Goal: Check status

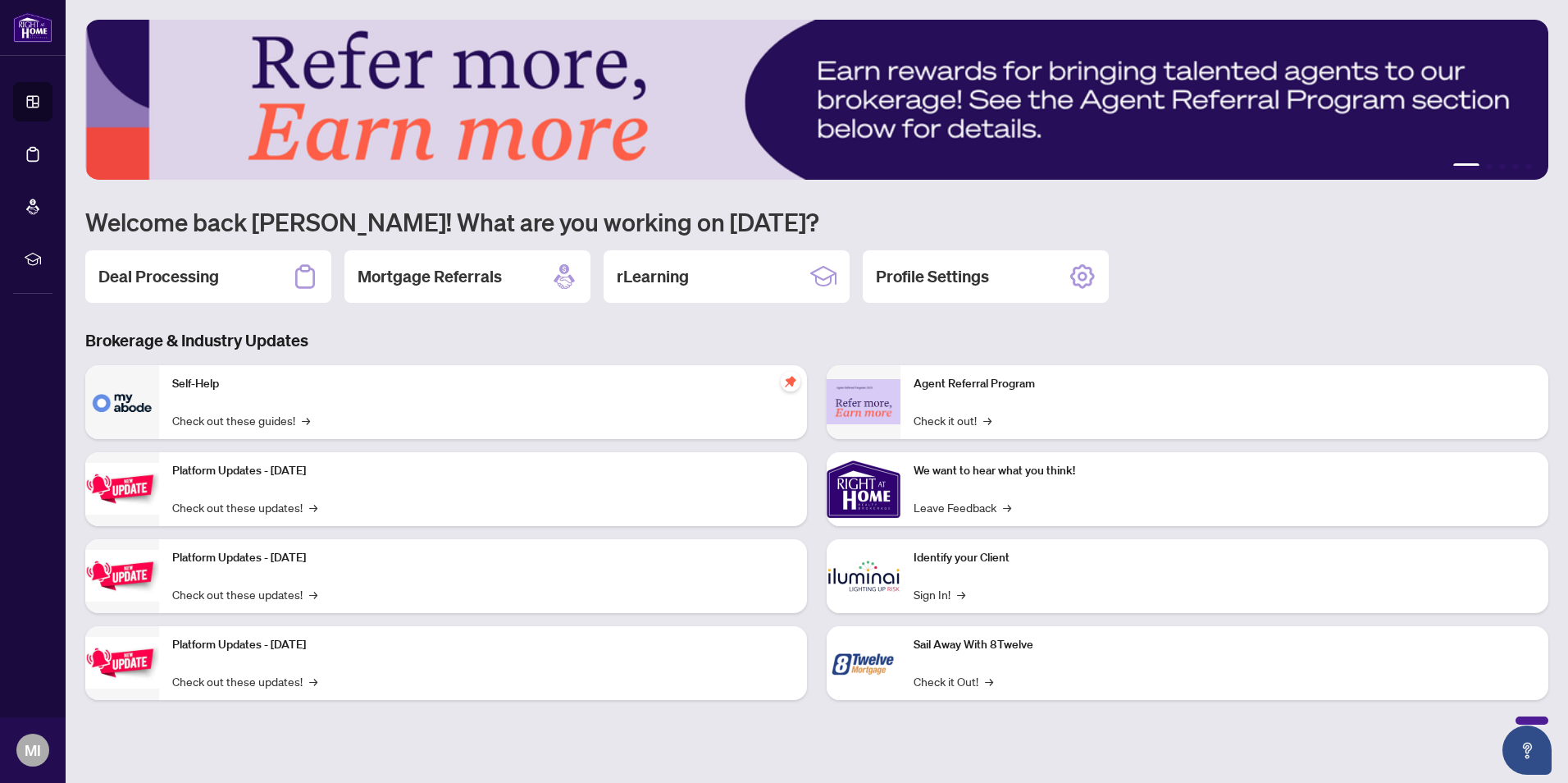
click at [198, 281] on h2 "Deal Processing" at bounding box center [159, 276] width 121 height 23
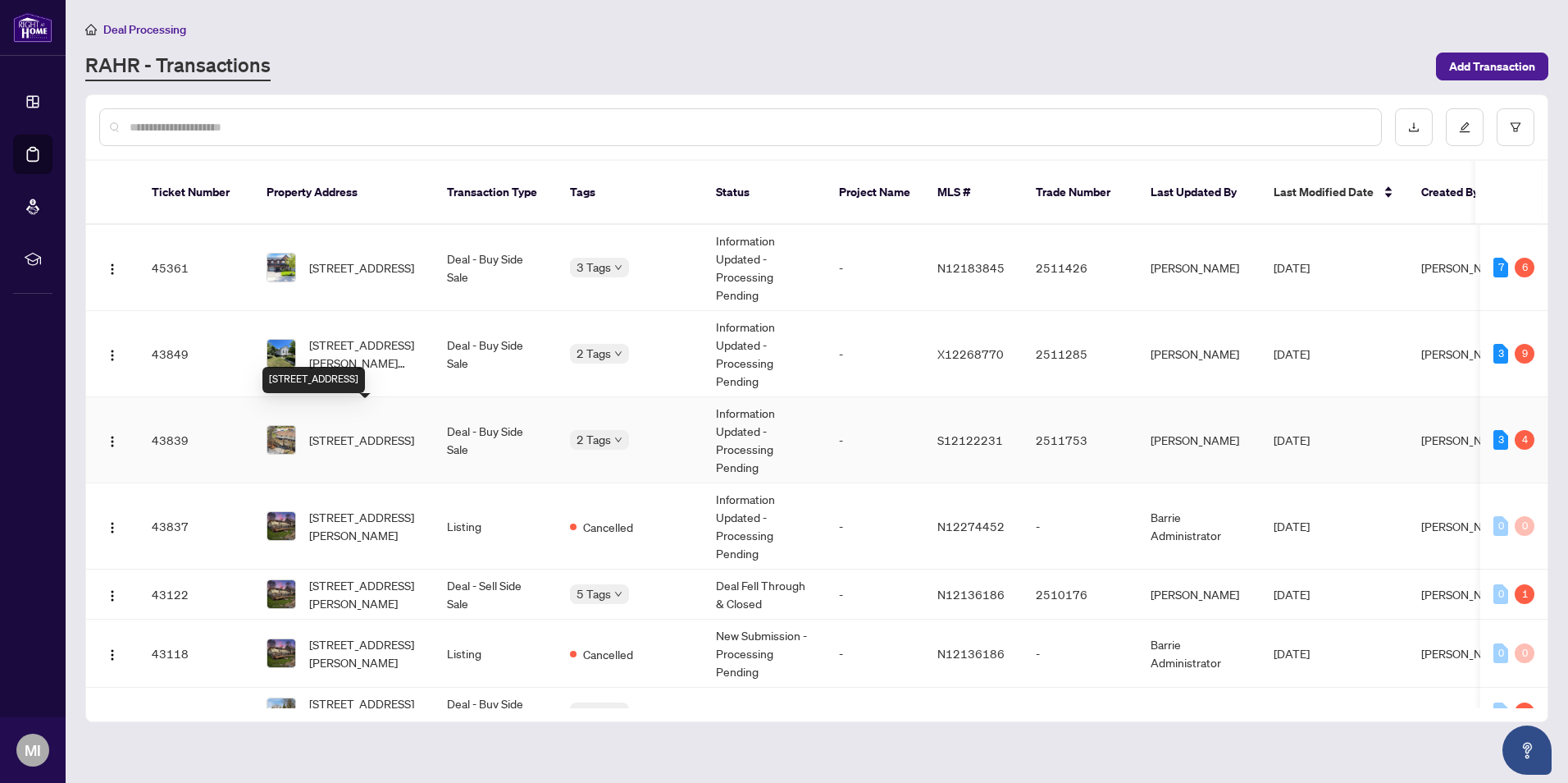
click at [338, 431] on span "[STREET_ADDRESS]" at bounding box center [361, 439] width 105 height 18
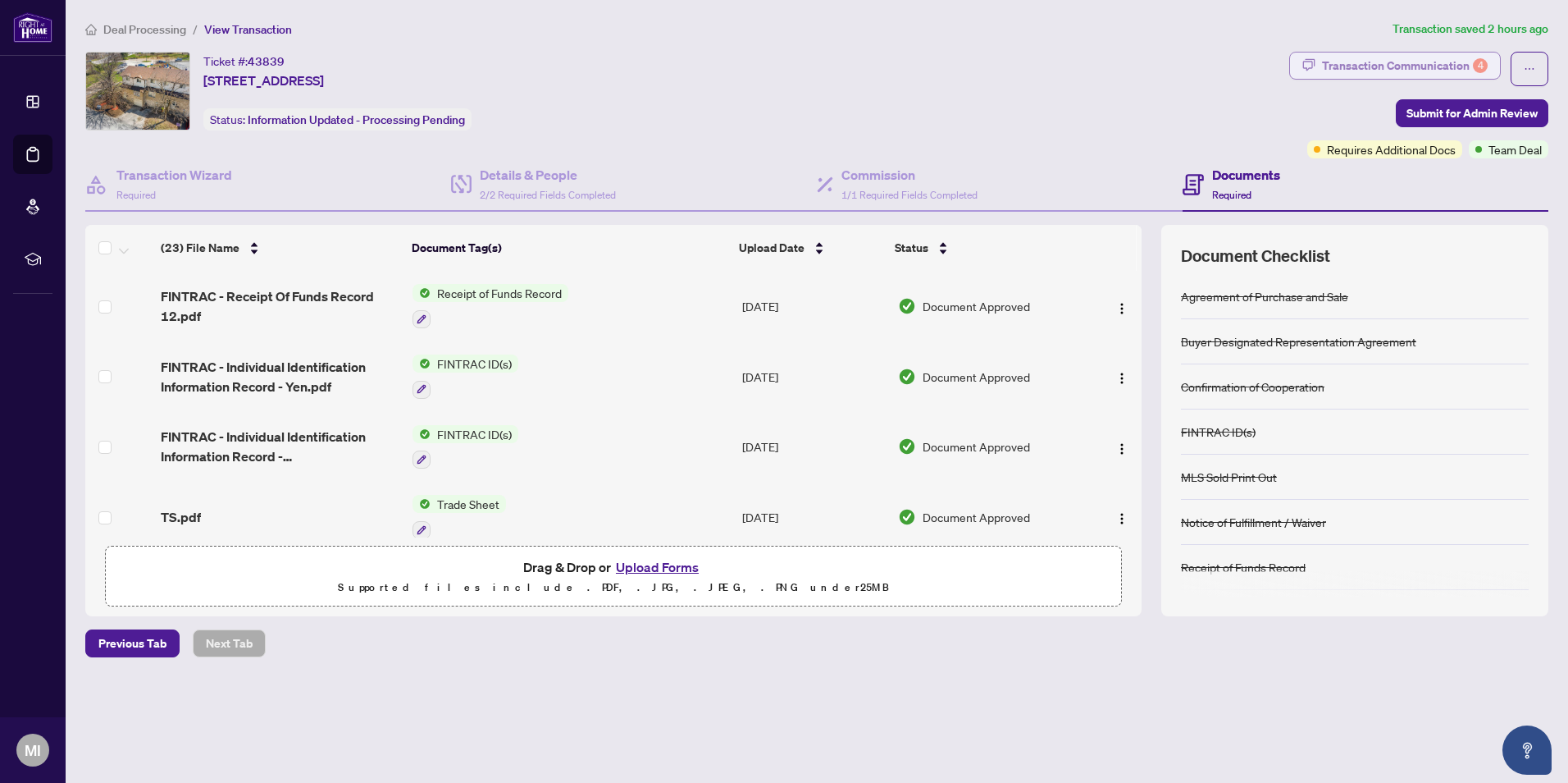
click at [1412, 66] on div "Transaction Communication 4" at bounding box center [1405, 66] width 165 height 26
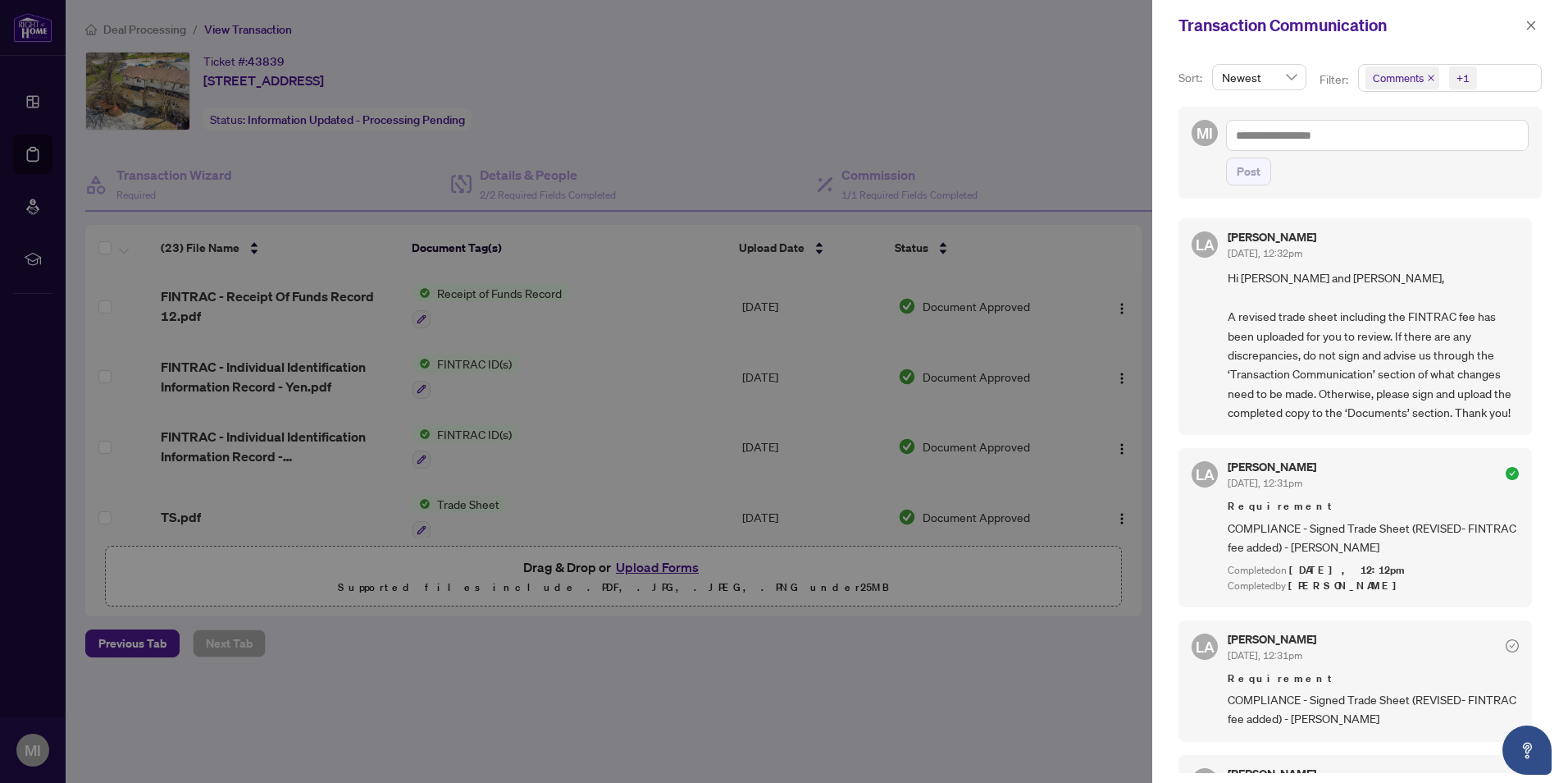
click at [1431, 80] on icon "close" at bounding box center [1431, 77] width 6 height 7
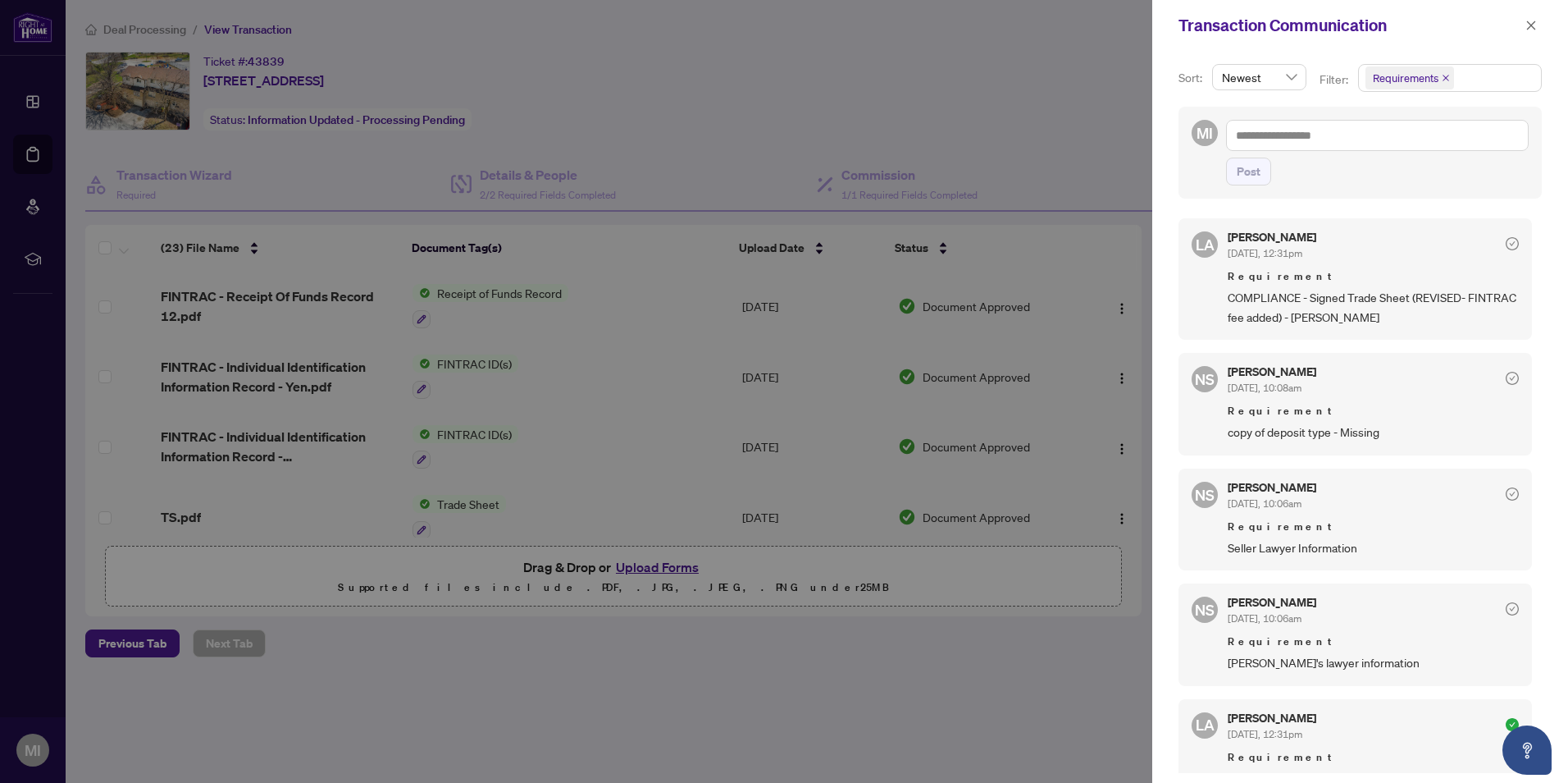
click at [1442, 77] on icon "close" at bounding box center [1445, 77] width 8 height 8
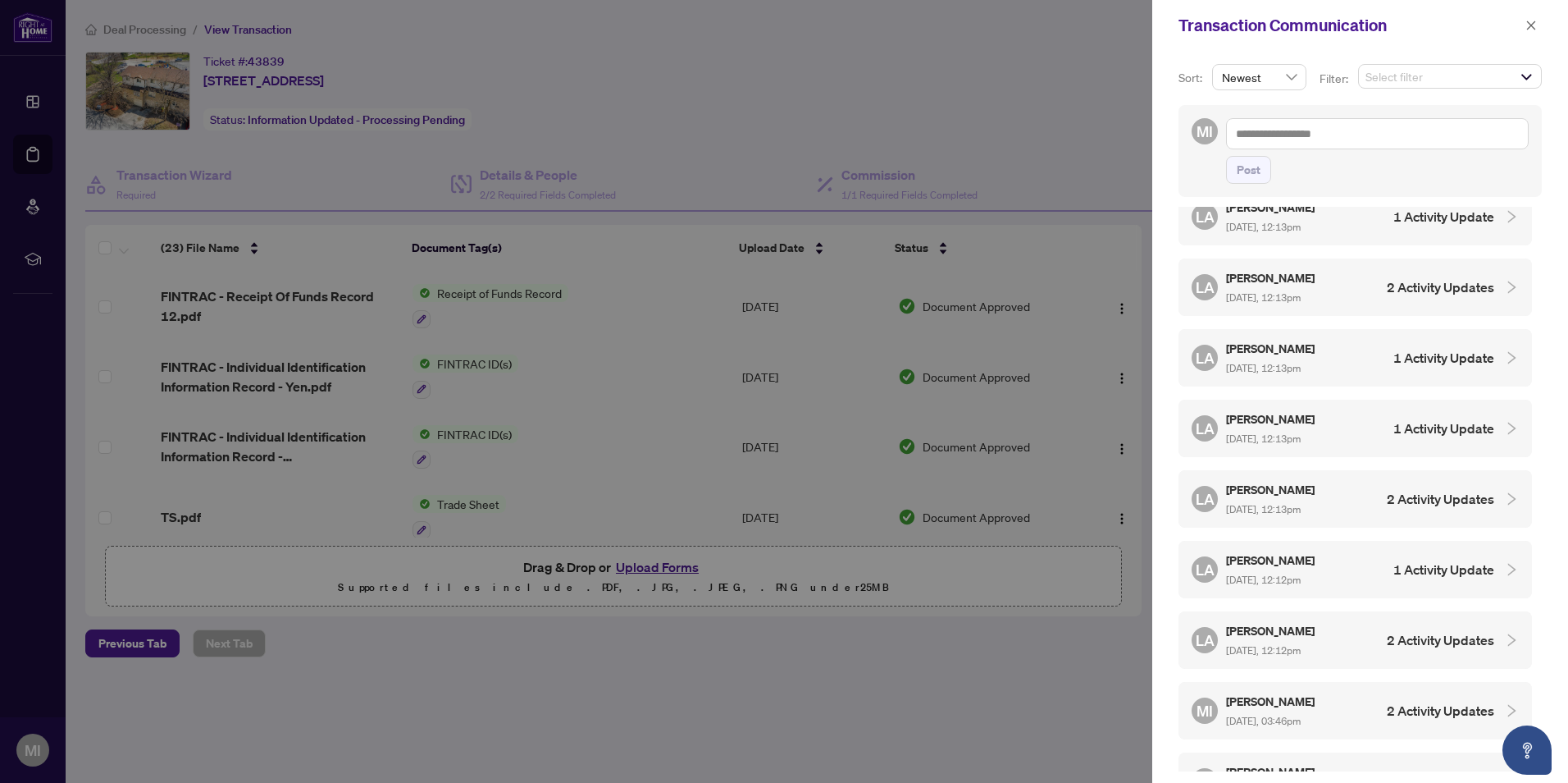
scroll to position [411, 0]
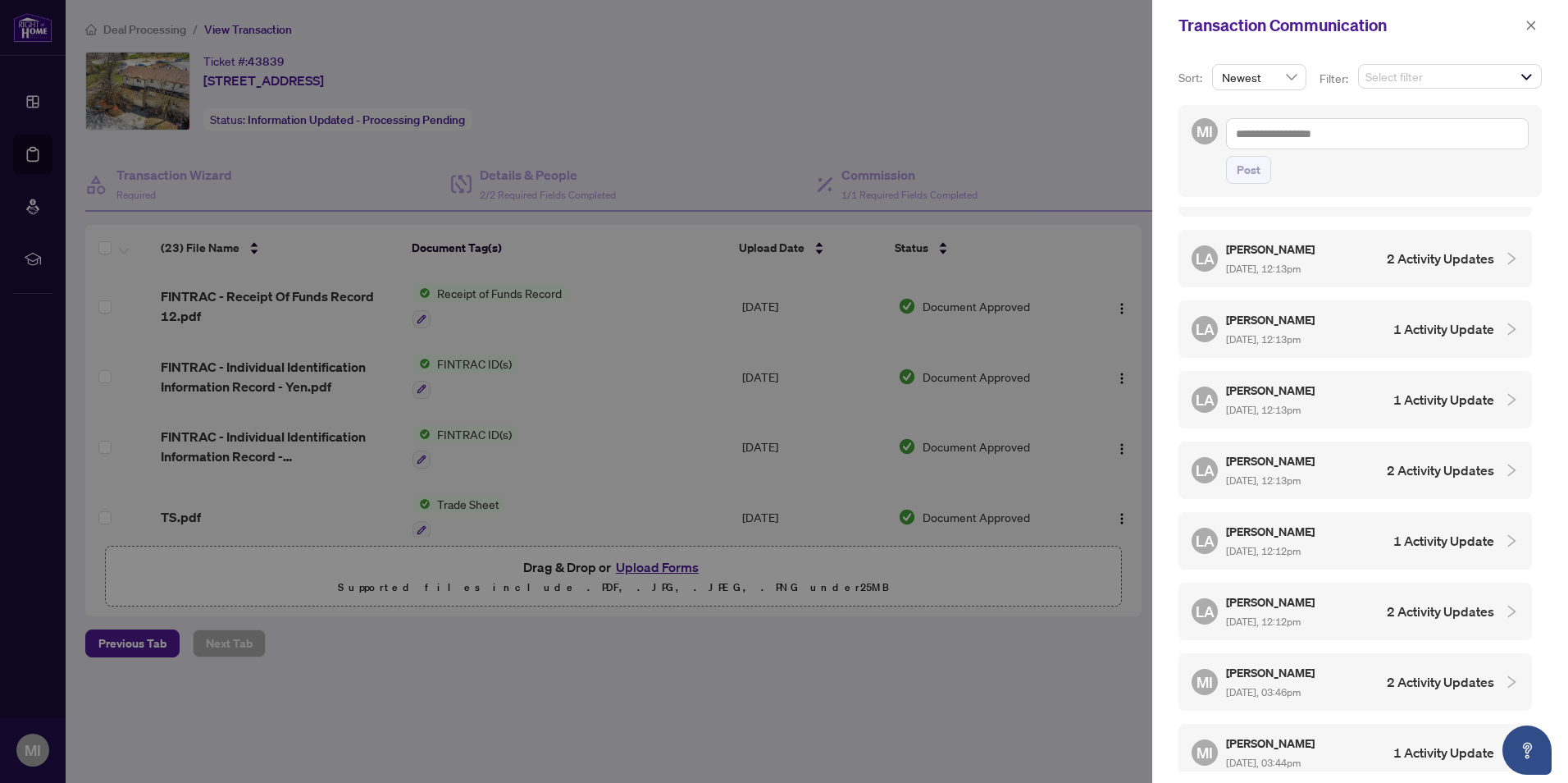
click at [1361, 608] on div "[PERSON_NAME] Almuhanna [DATE], 12:12pm 2 Activity Updates" at bounding box center [1342, 611] width 303 height 38
click at [1350, 542] on div "[PERSON_NAME] Almuhanna [DATE], 12:12pm 1 Activity Update" at bounding box center [1342, 541] width 303 height 38
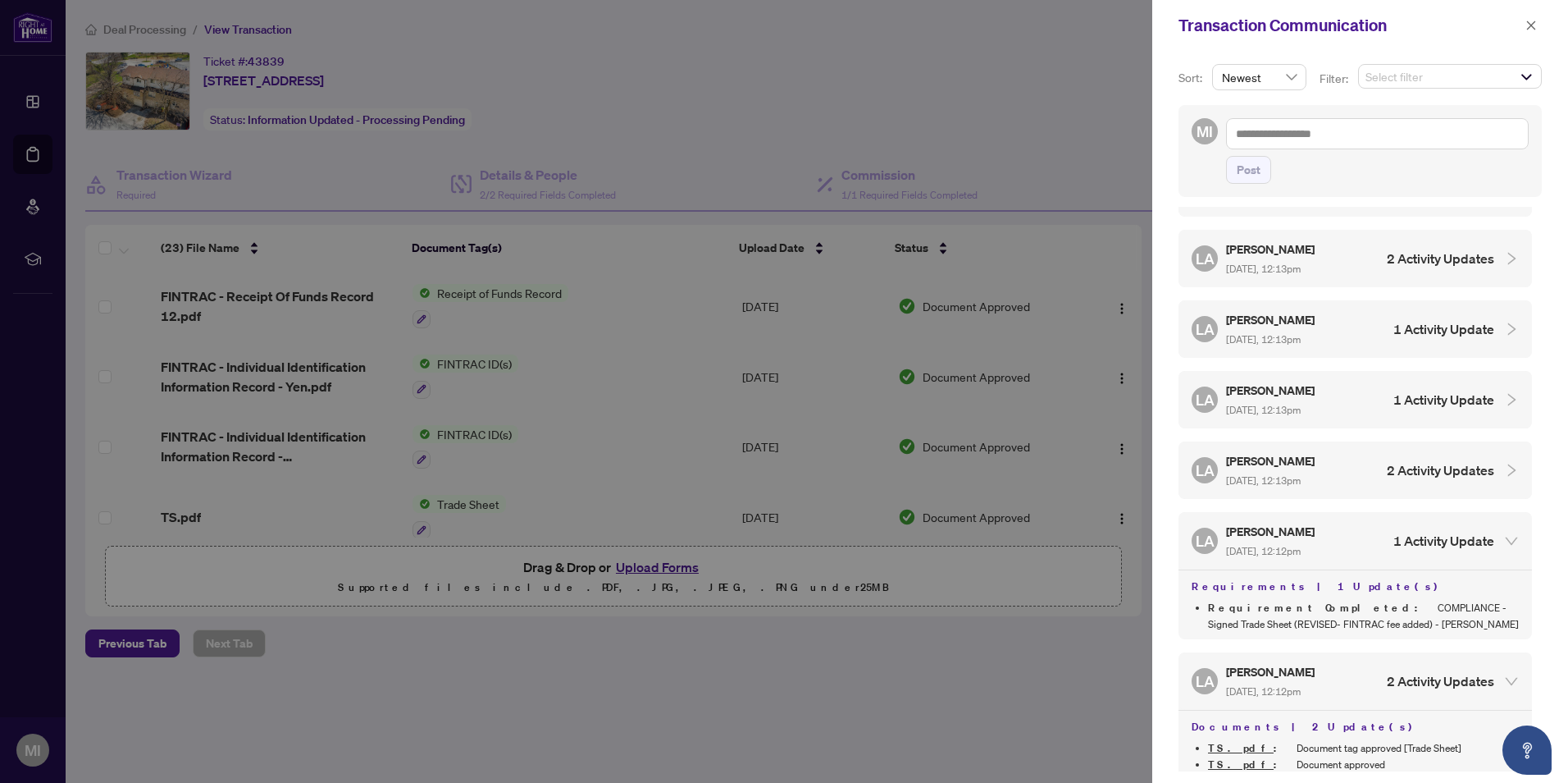
click at [1337, 467] on div "[PERSON_NAME] Almuhanna [DATE], 12:13pm 2 Activity Updates" at bounding box center [1342, 470] width 303 height 38
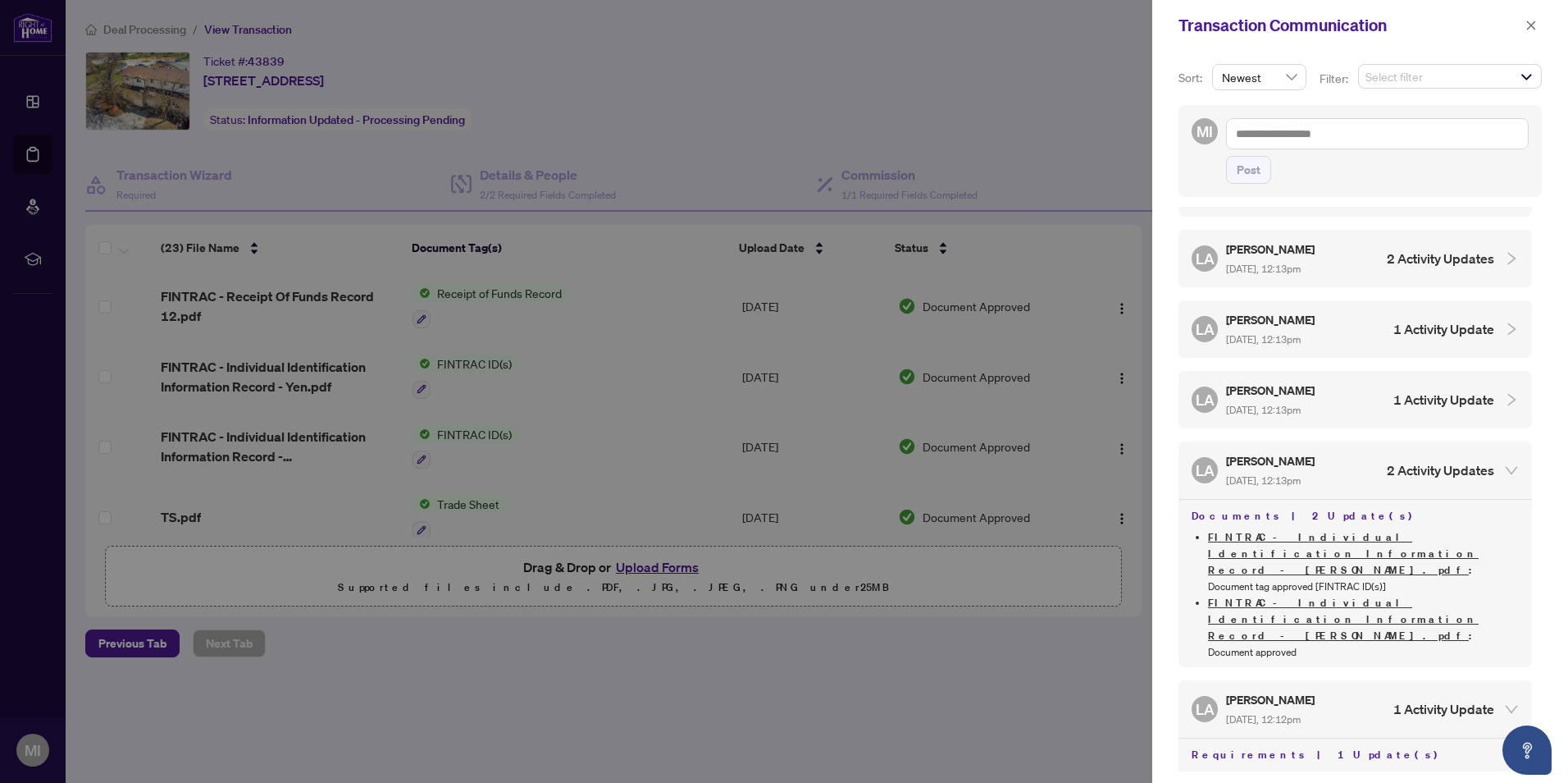
click at [1342, 411] on div "[PERSON_NAME] Almuhanna [DATE], 12:13pm 1 Activity Update" at bounding box center [1342, 399] width 303 height 38
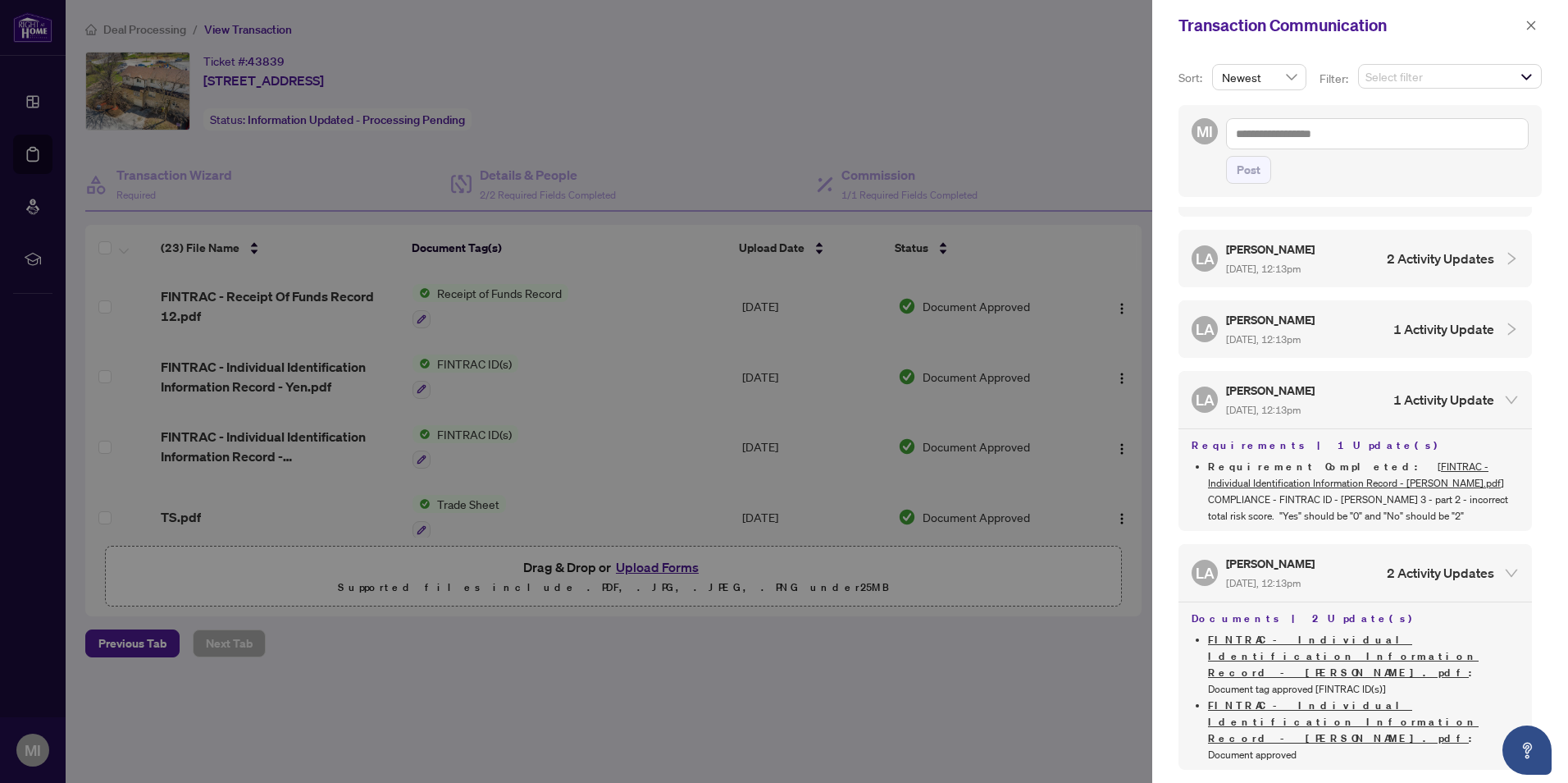
click at [1335, 381] on div "[PERSON_NAME] Almuhanna [DATE], 12:13pm 1 Activity Update" at bounding box center [1342, 399] width 303 height 38
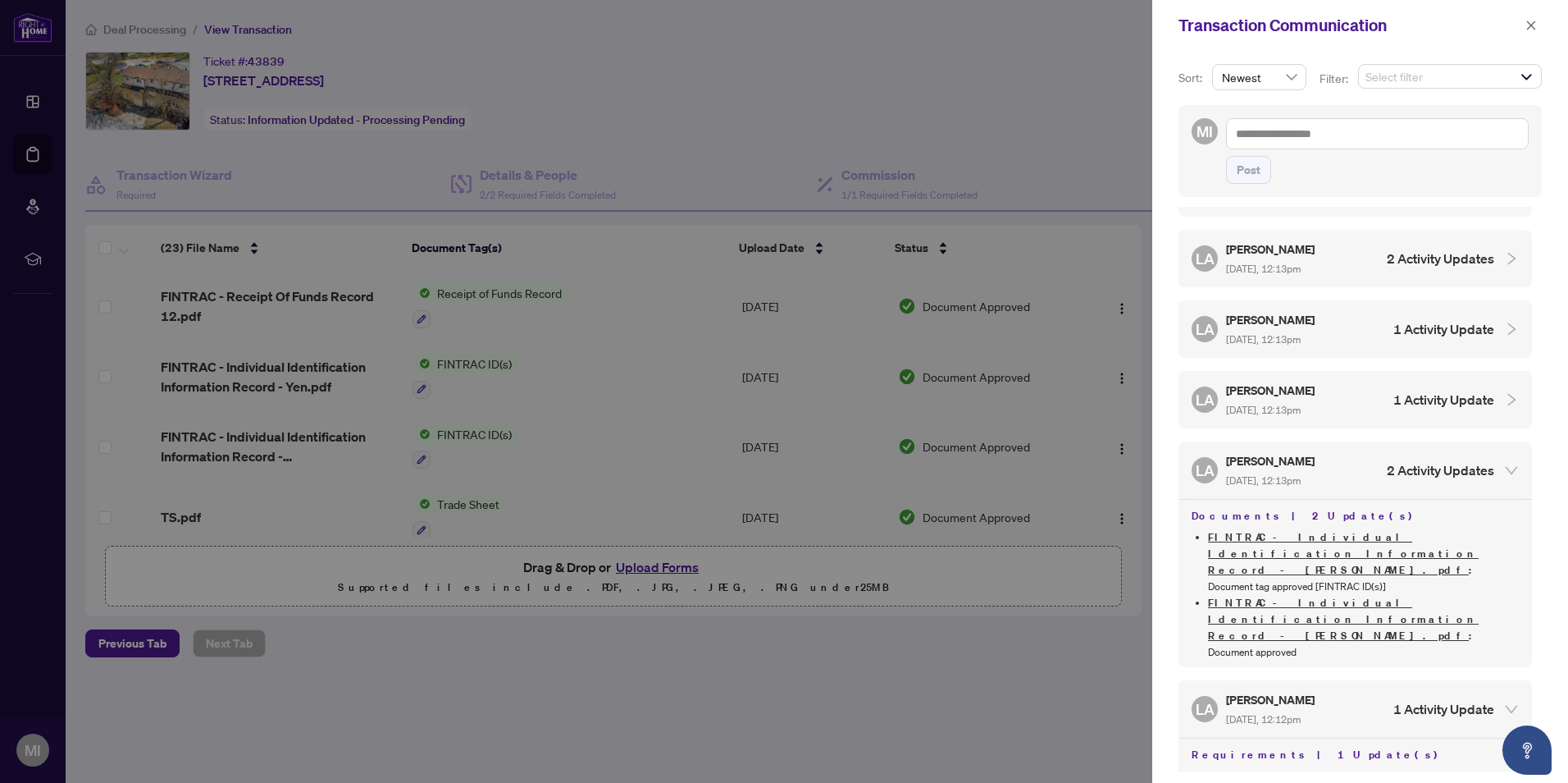
click at [1339, 389] on div "[PERSON_NAME] Almuhanna [DATE], 12:13pm 1 Activity Update" at bounding box center [1342, 399] width 303 height 38
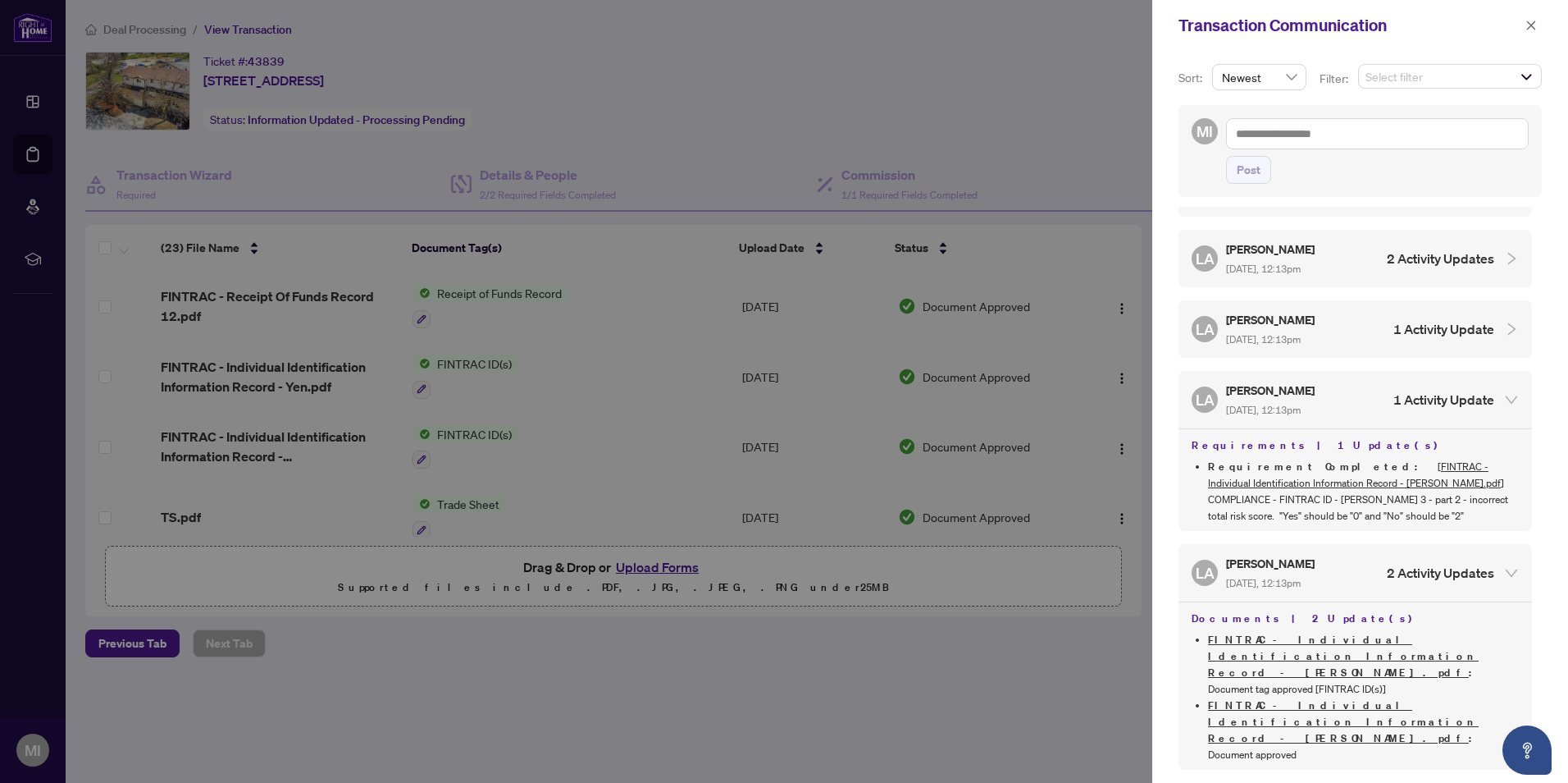
click at [1348, 321] on div "[PERSON_NAME] Almuhanna [DATE], 12:13pm 1 Activity Update" at bounding box center [1342, 329] width 303 height 38
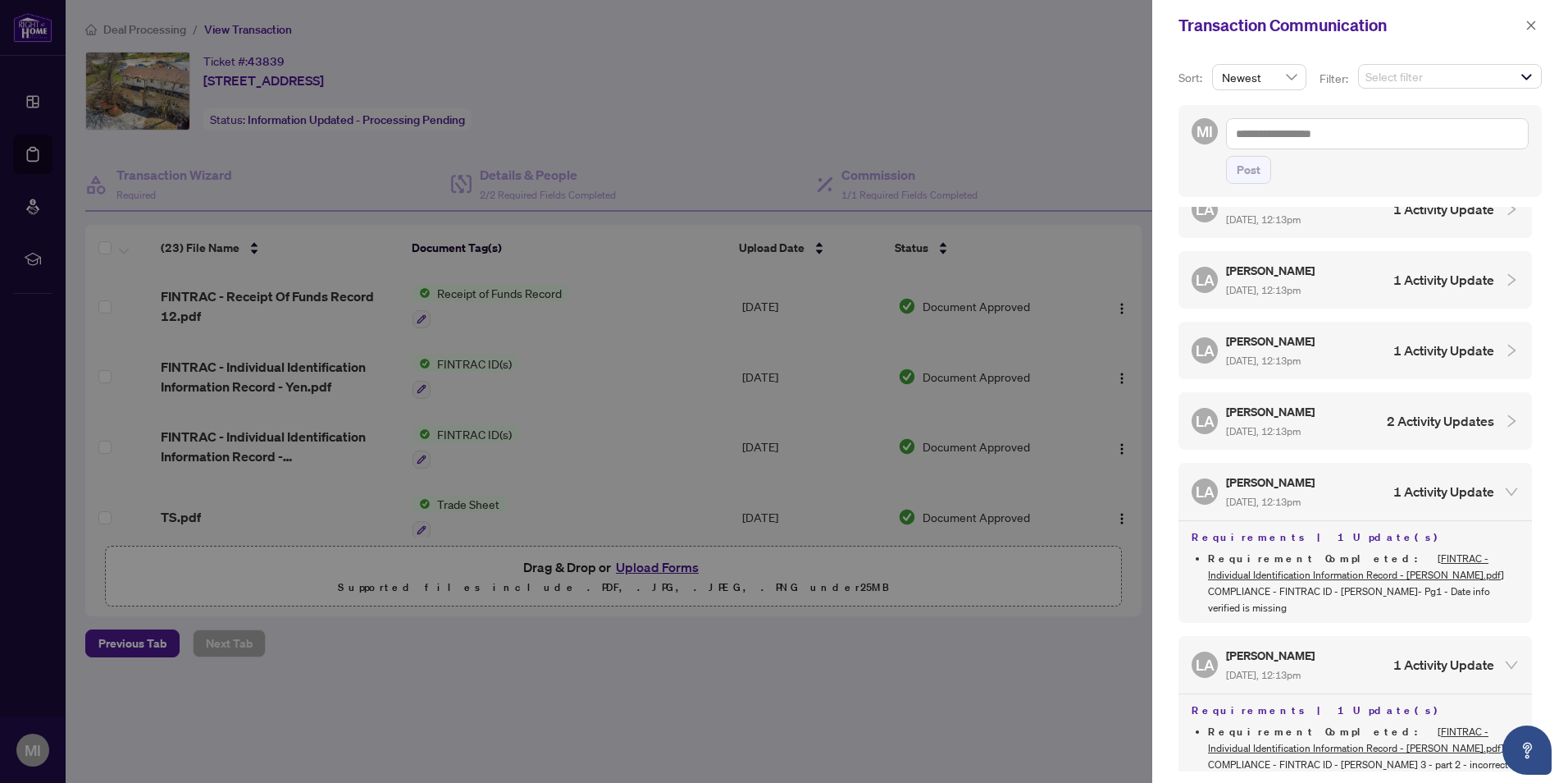
scroll to position [246, 0]
click at [1351, 423] on div "[PERSON_NAME] Almuhanna [DATE], 12:13pm 2 Activity Updates" at bounding box center [1342, 423] width 303 height 38
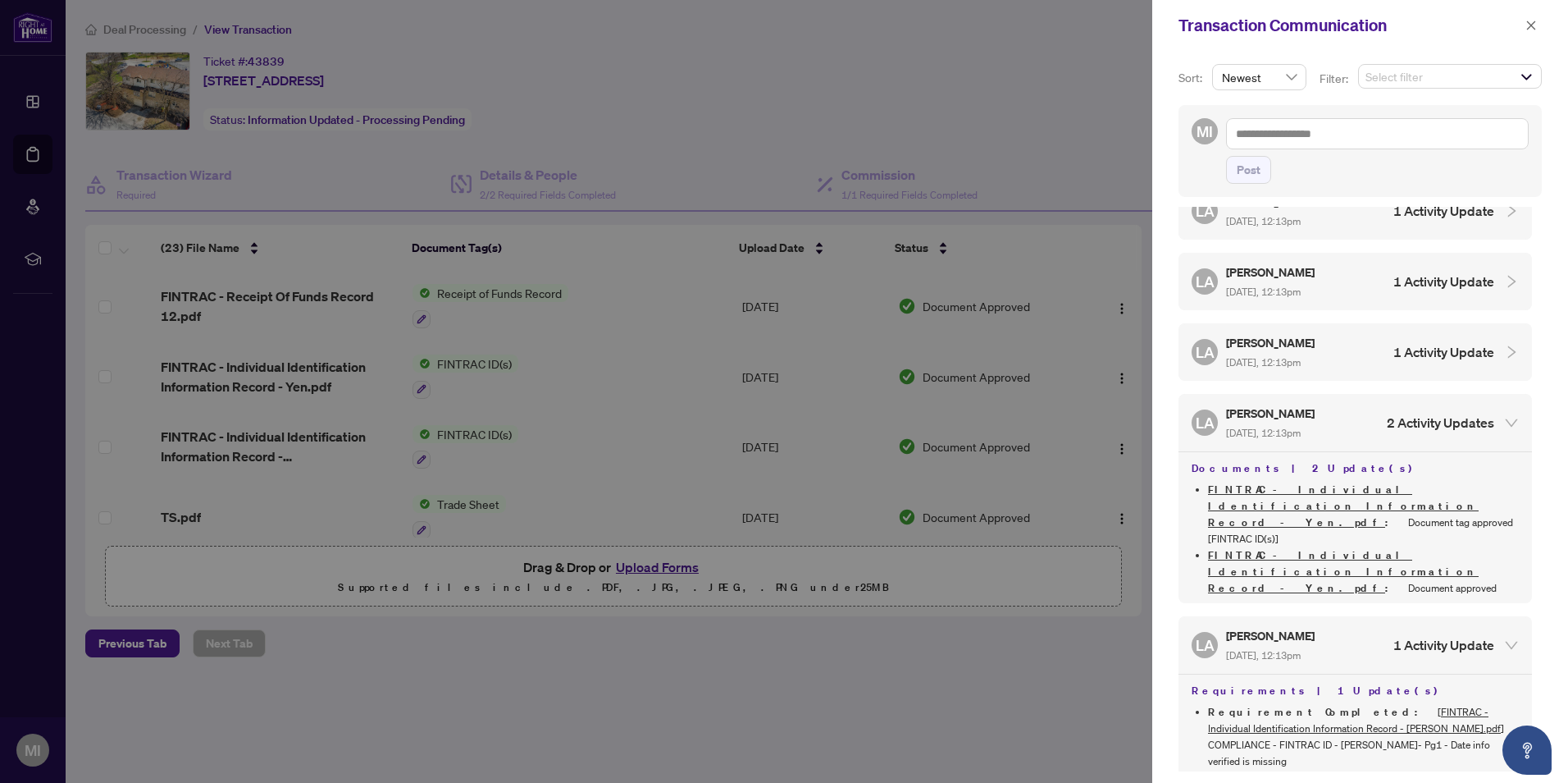
click at [1345, 357] on div "[PERSON_NAME] Almuhanna [DATE], 12:13pm 1 Activity Update" at bounding box center [1342, 352] width 303 height 38
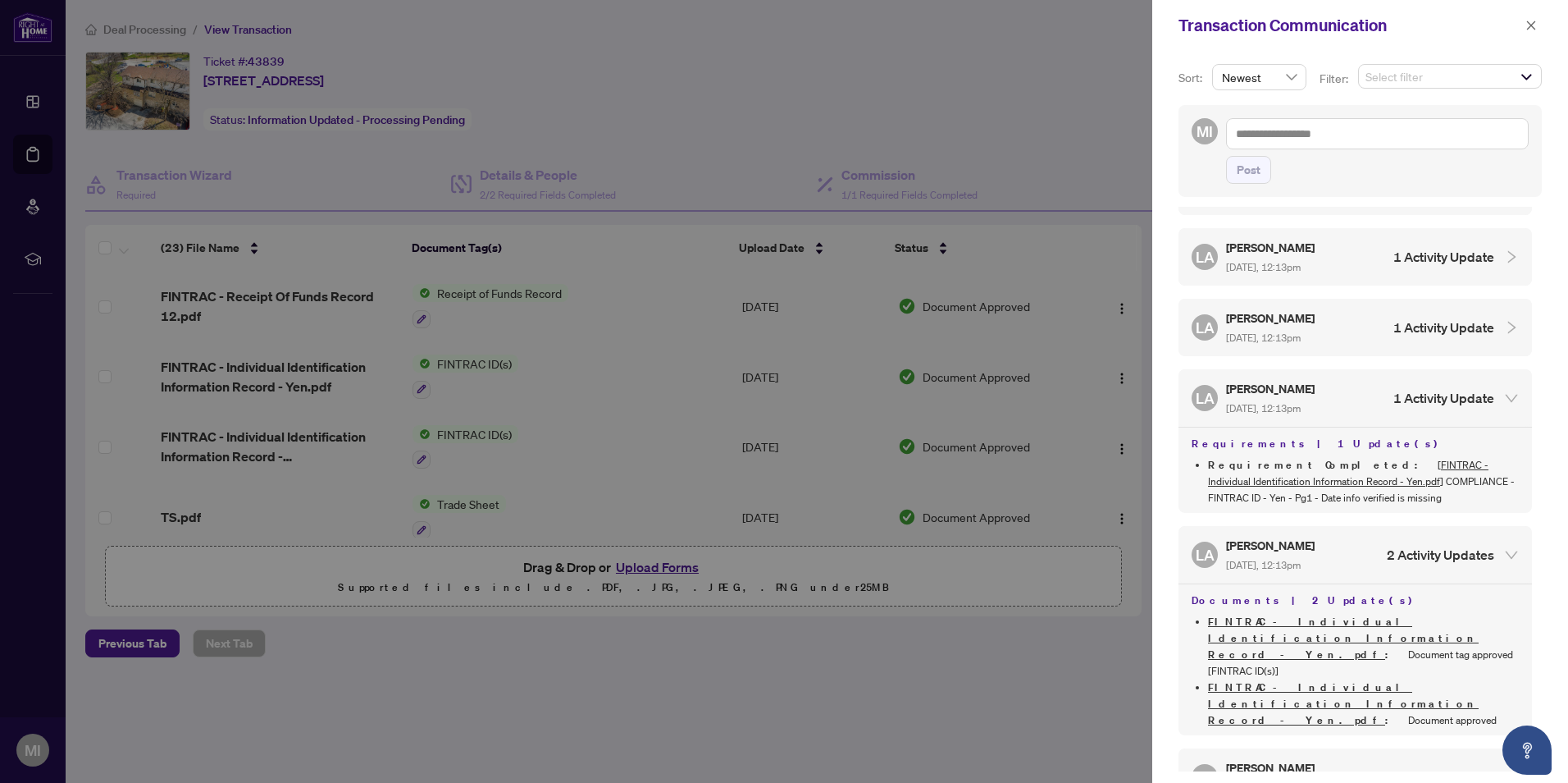
scroll to position [164, 0]
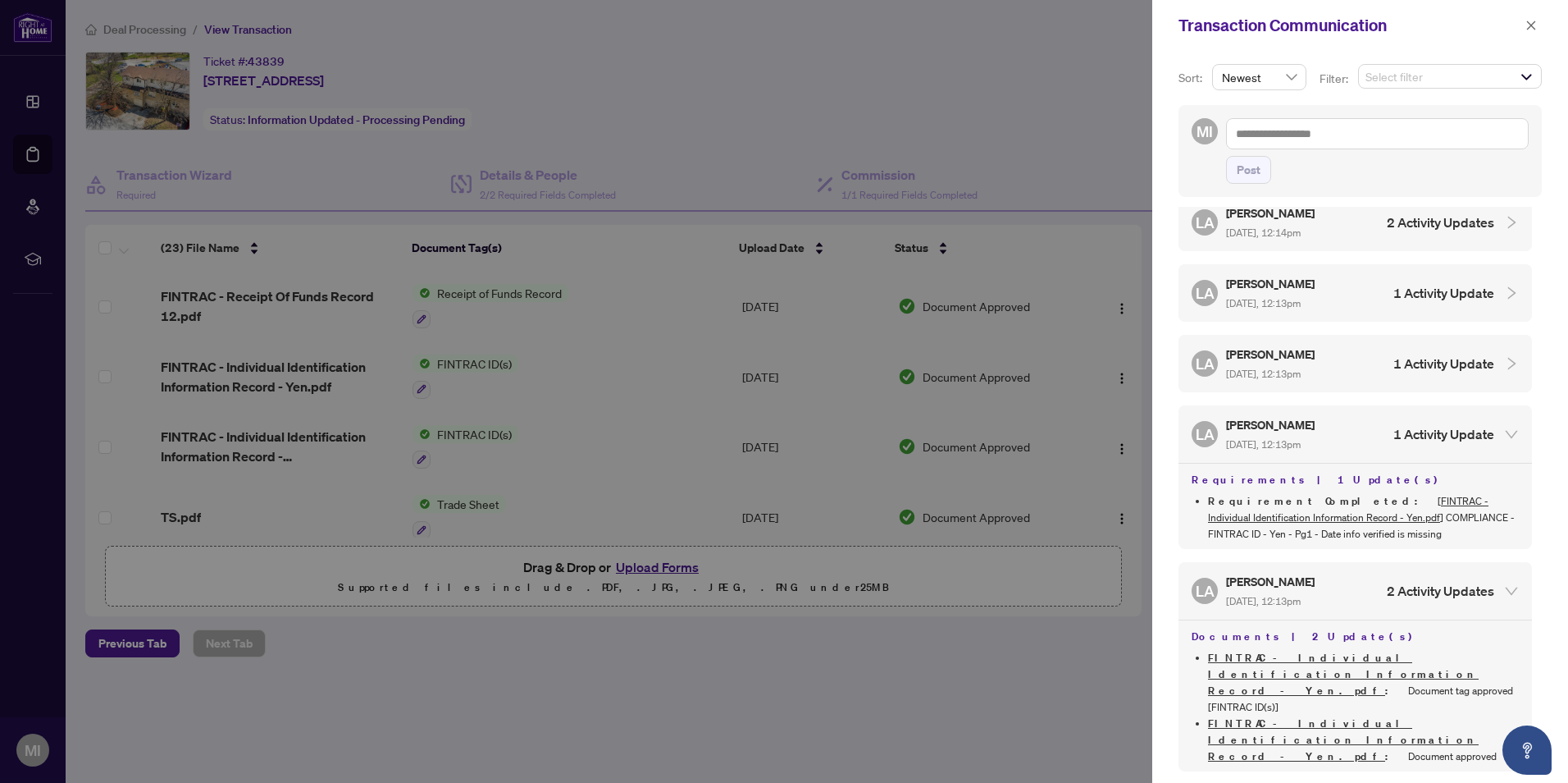
click at [1345, 357] on div "[PERSON_NAME] Almuhanna [DATE], 12:13pm 1 Activity Update" at bounding box center [1342, 363] width 303 height 38
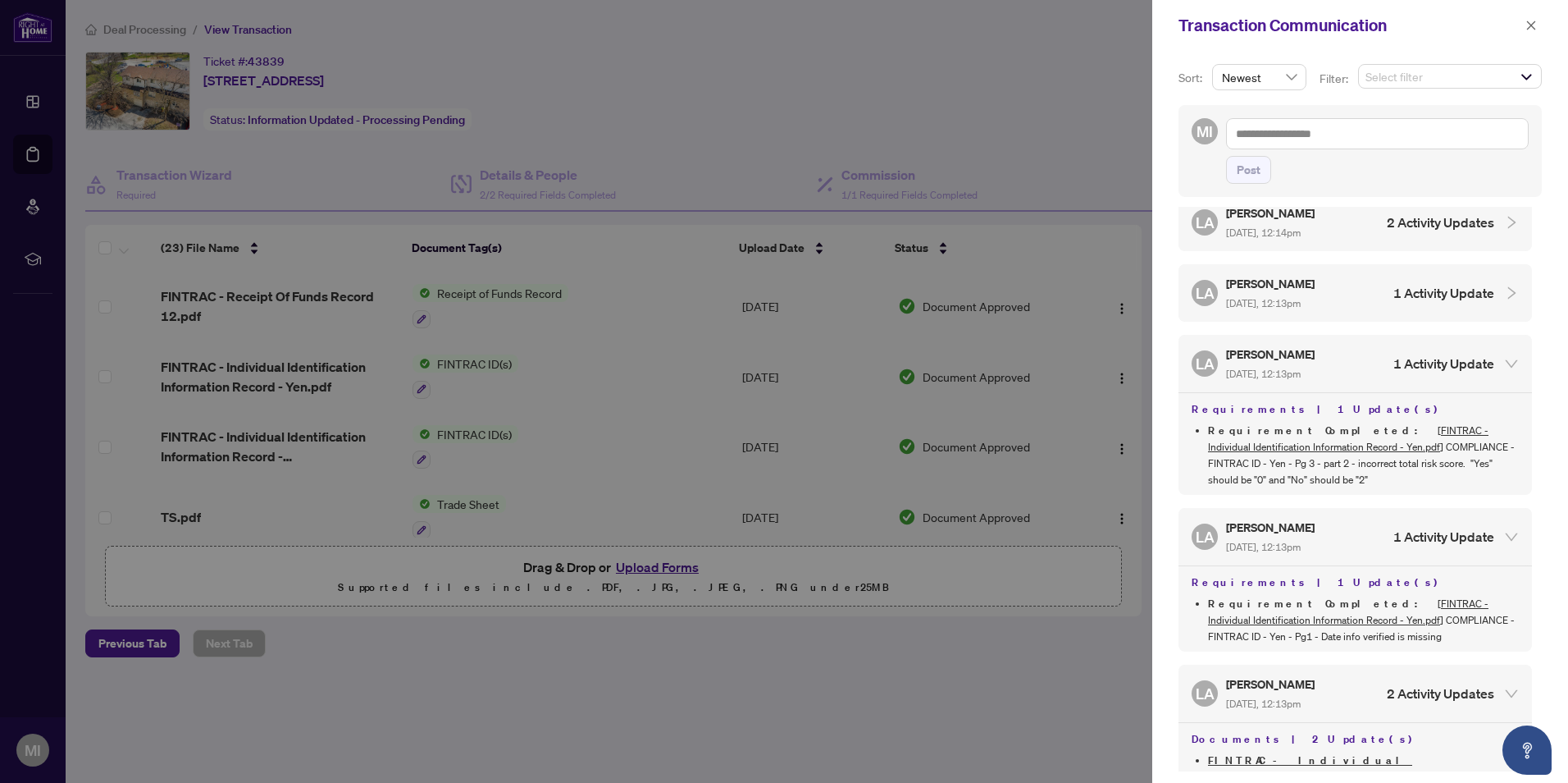
click at [1342, 313] on div "[PERSON_NAME] Almuhanna [DATE], 12:13pm 1 Activity Update" at bounding box center [1354, 293] width 354 height 58
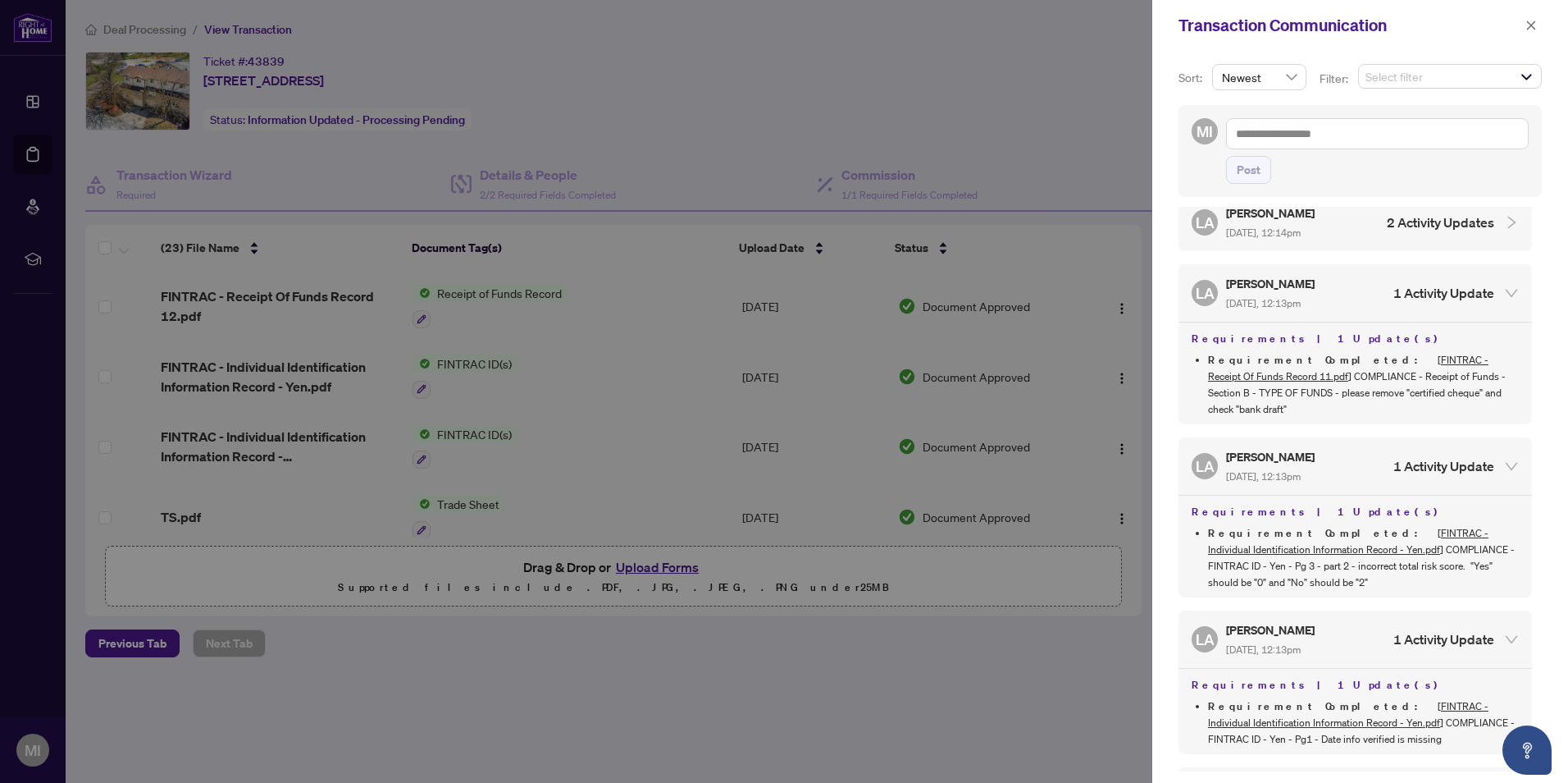
scroll to position [82, 0]
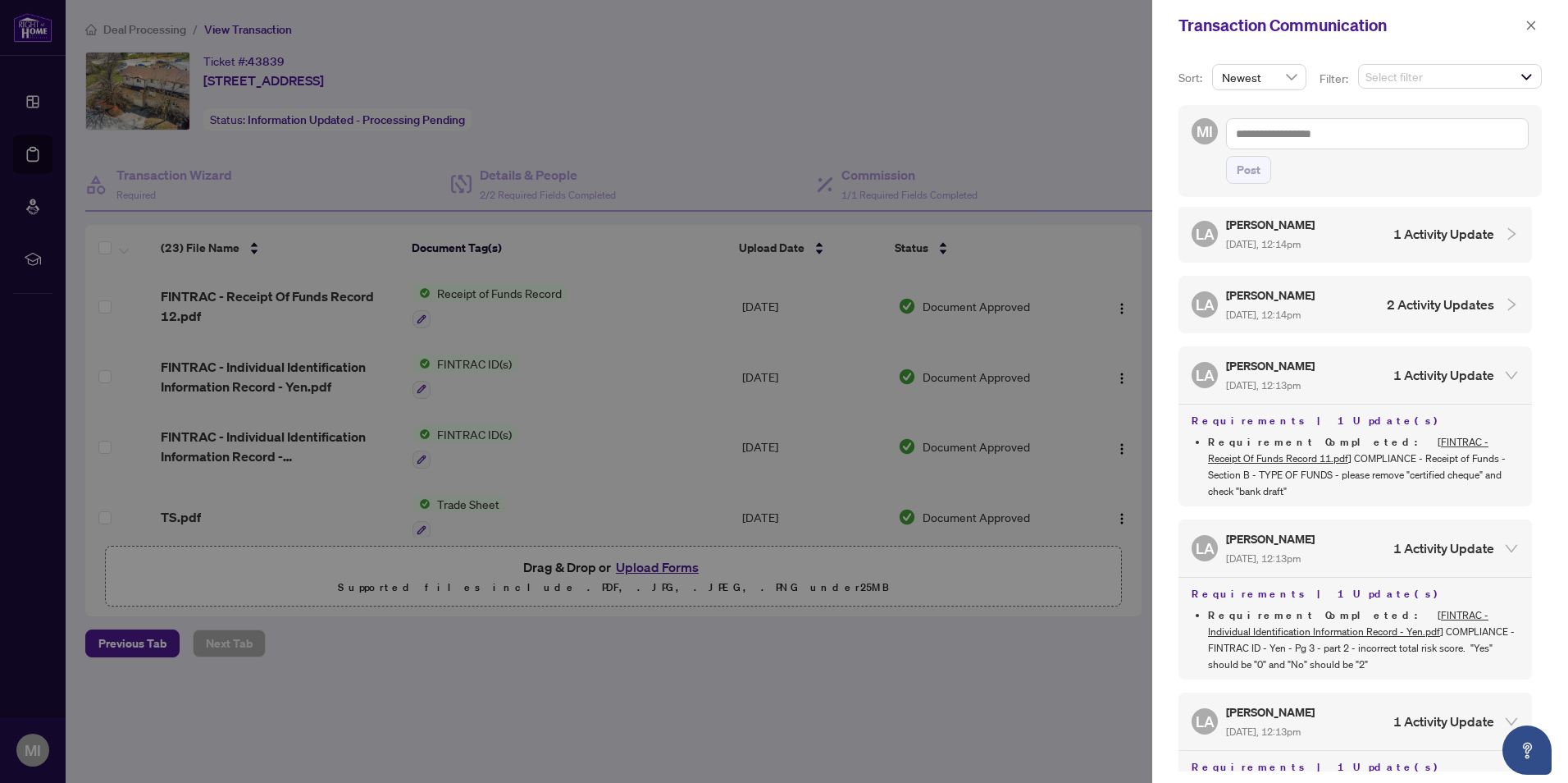
click at [1355, 376] on div "[PERSON_NAME] Almuhanna [DATE], 12:13pm 1 Activity Update" at bounding box center [1342, 374] width 303 height 38
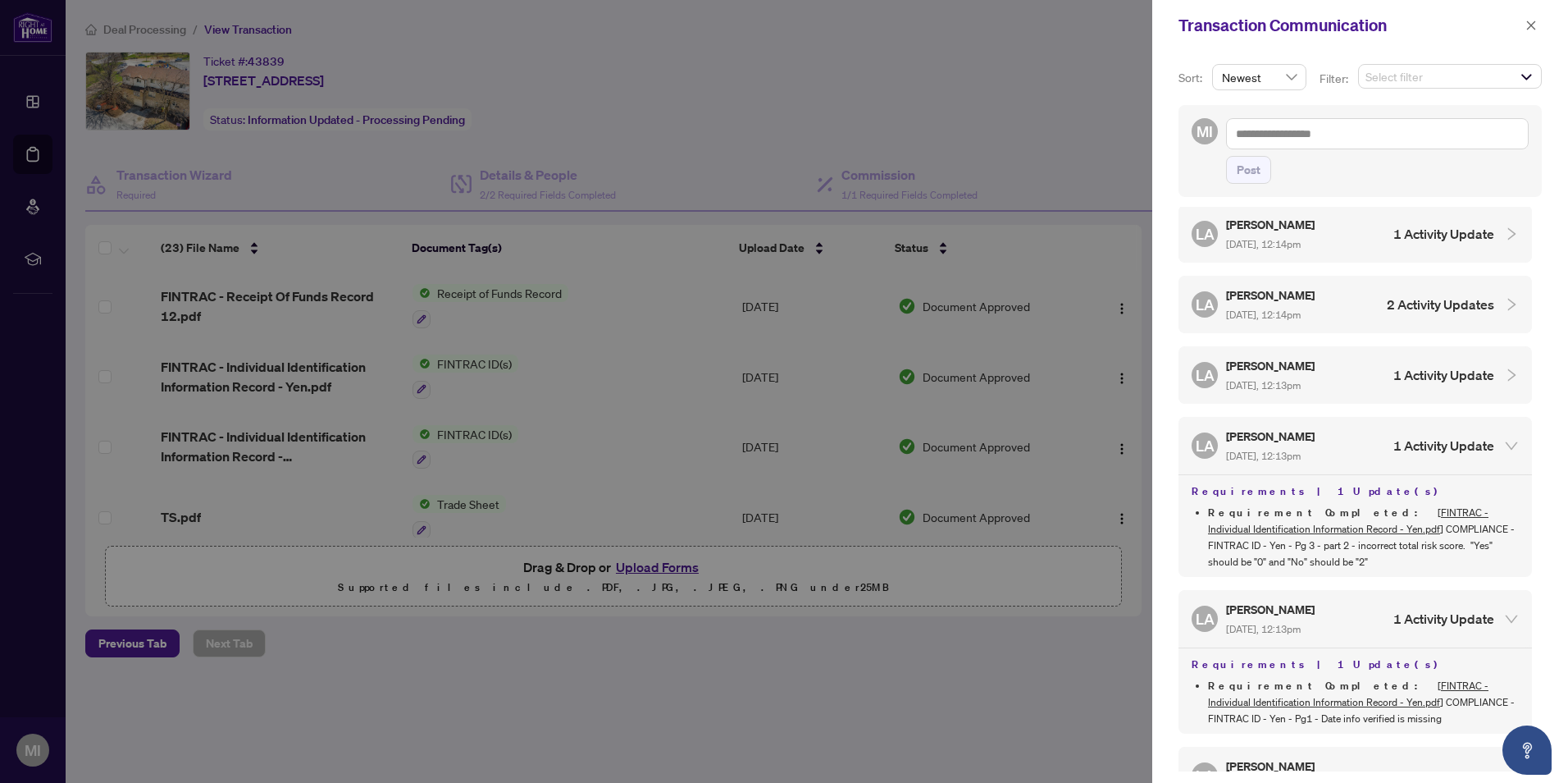
click at [1355, 376] on div "[PERSON_NAME] Almuhanna [DATE], 12:13pm 1 Activity Update" at bounding box center [1342, 374] width 303 height 38
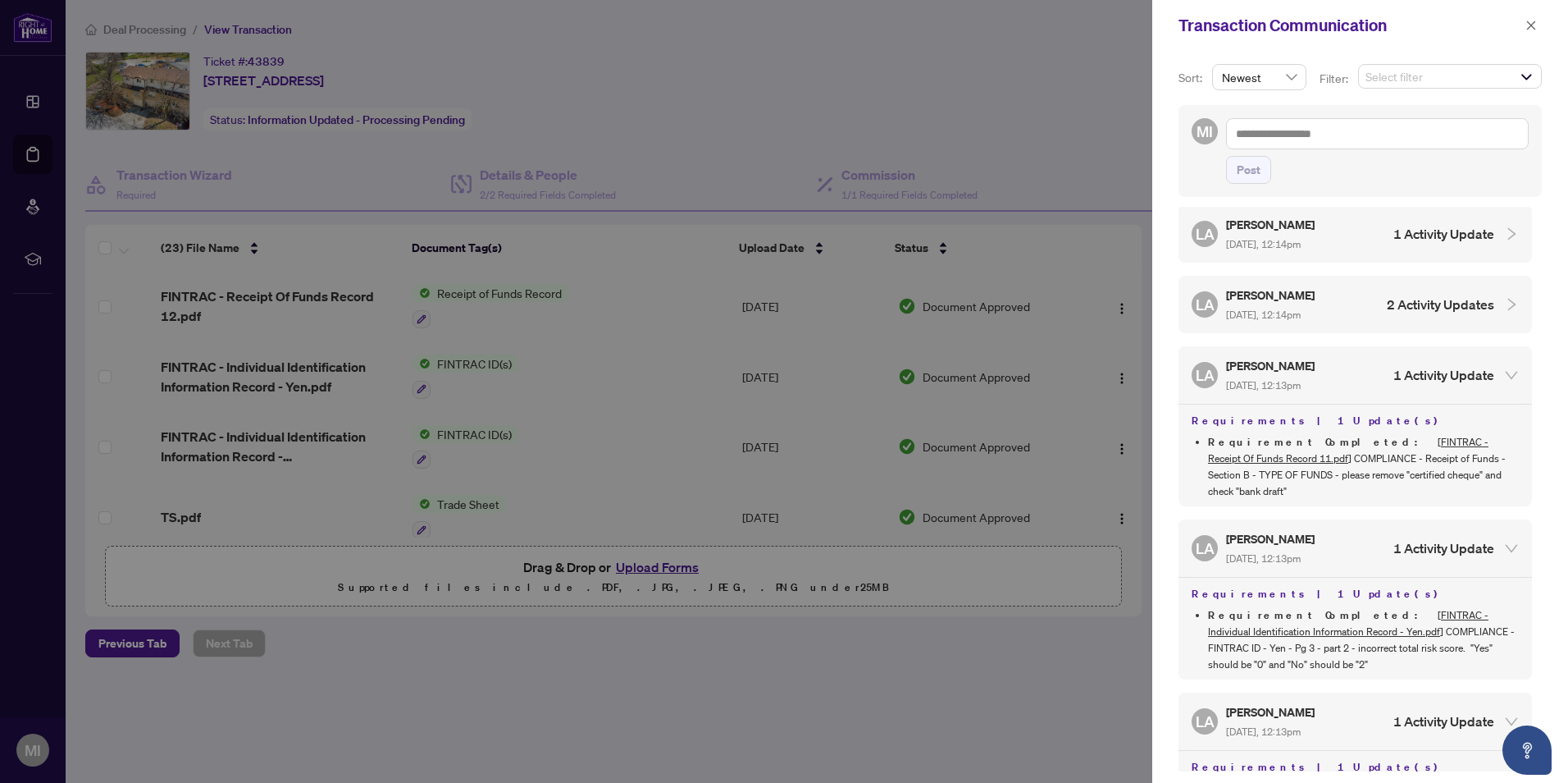
click at [1356, 303] on div "[PERSON_NAME] Almuhanna [DATE], 12:14pm 2 Activity Updates" at bounding box center [1342, 304] width 303 height 38
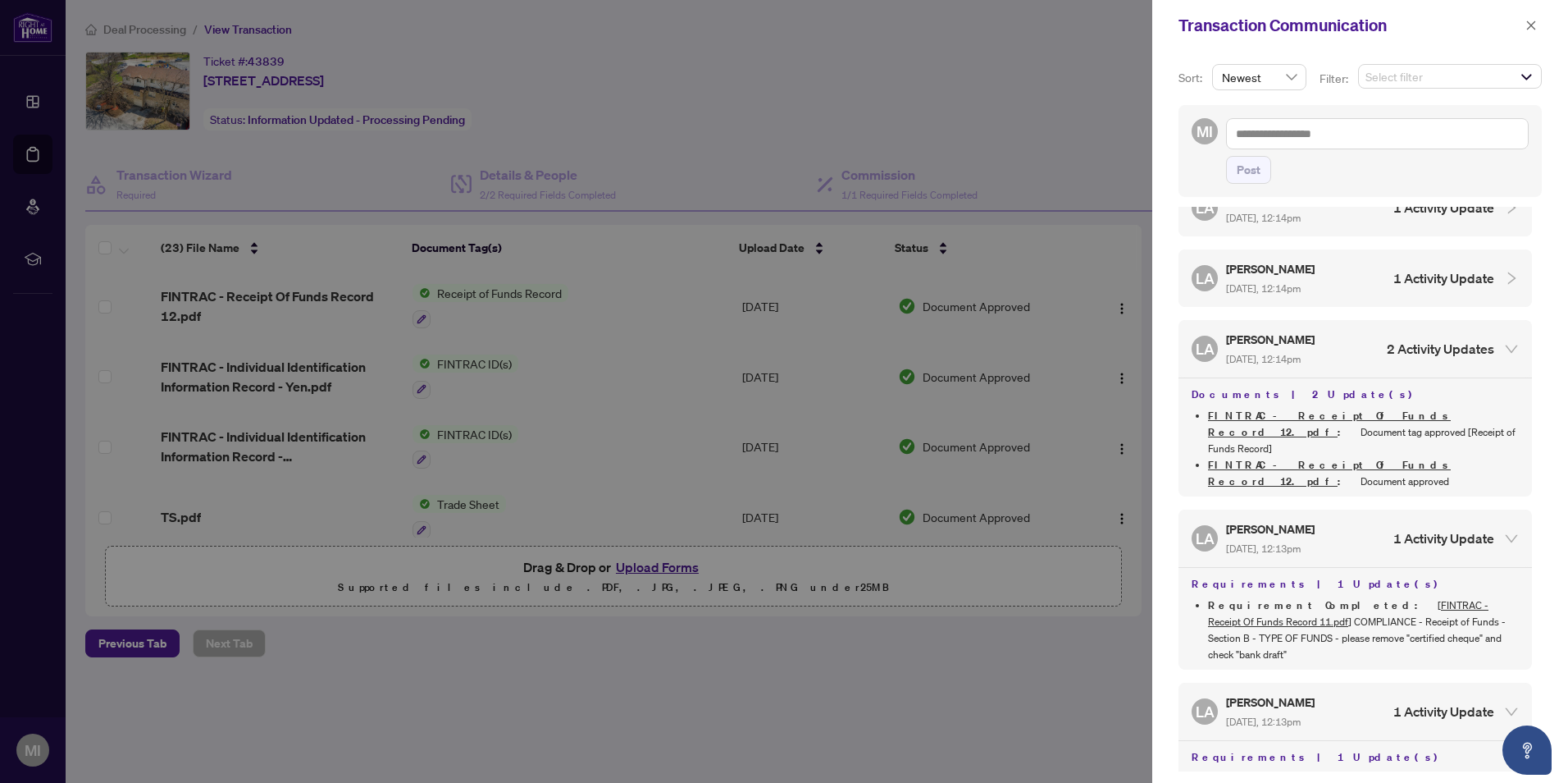
scroll to position [0, 0]
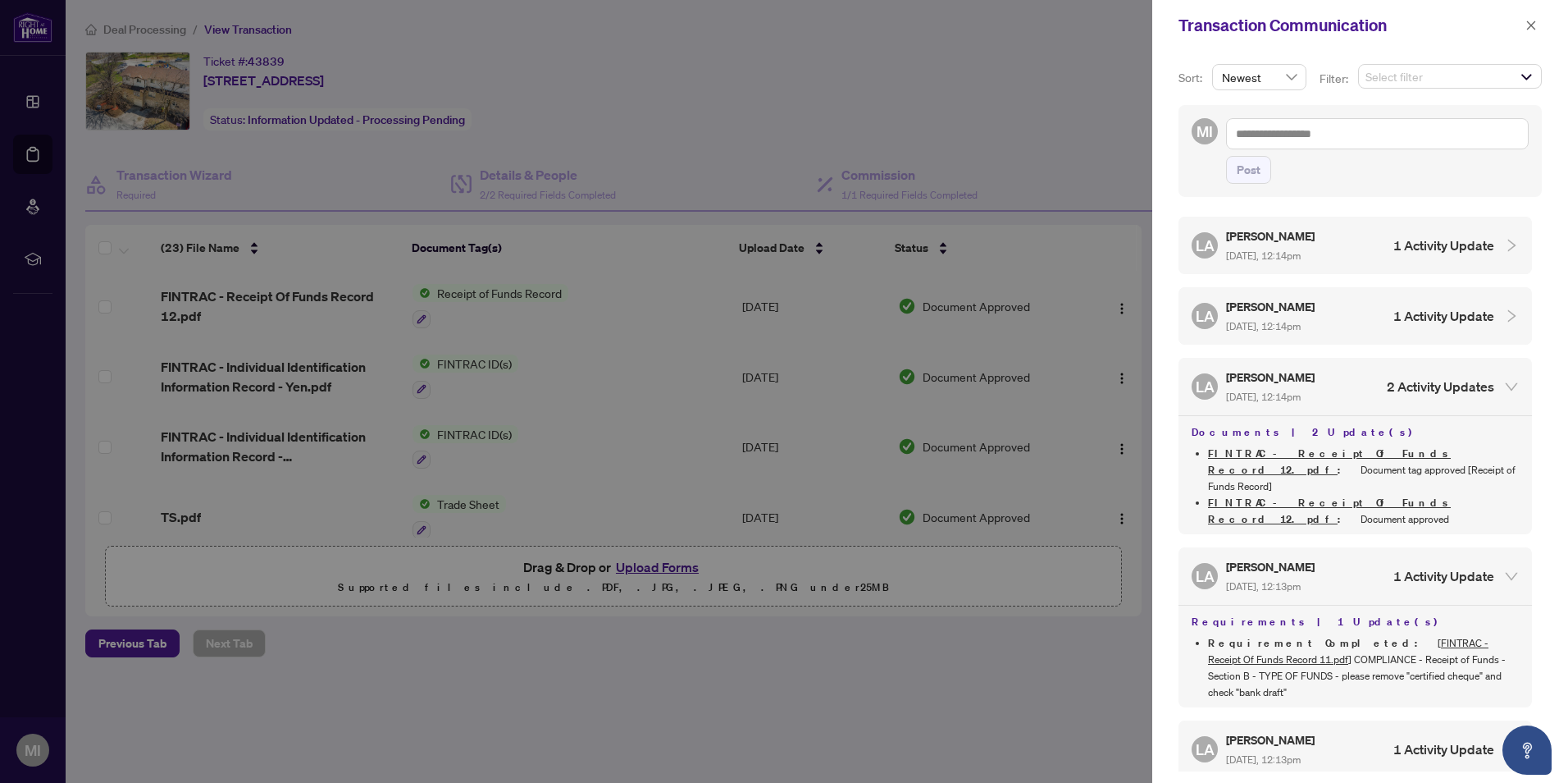
click at [1359, 312] on div "[PERSON_NAME] Almuhanna [DATE], 12:14pm 1 Activity Update" at bounding box center [1342, 316] width 303 height 38
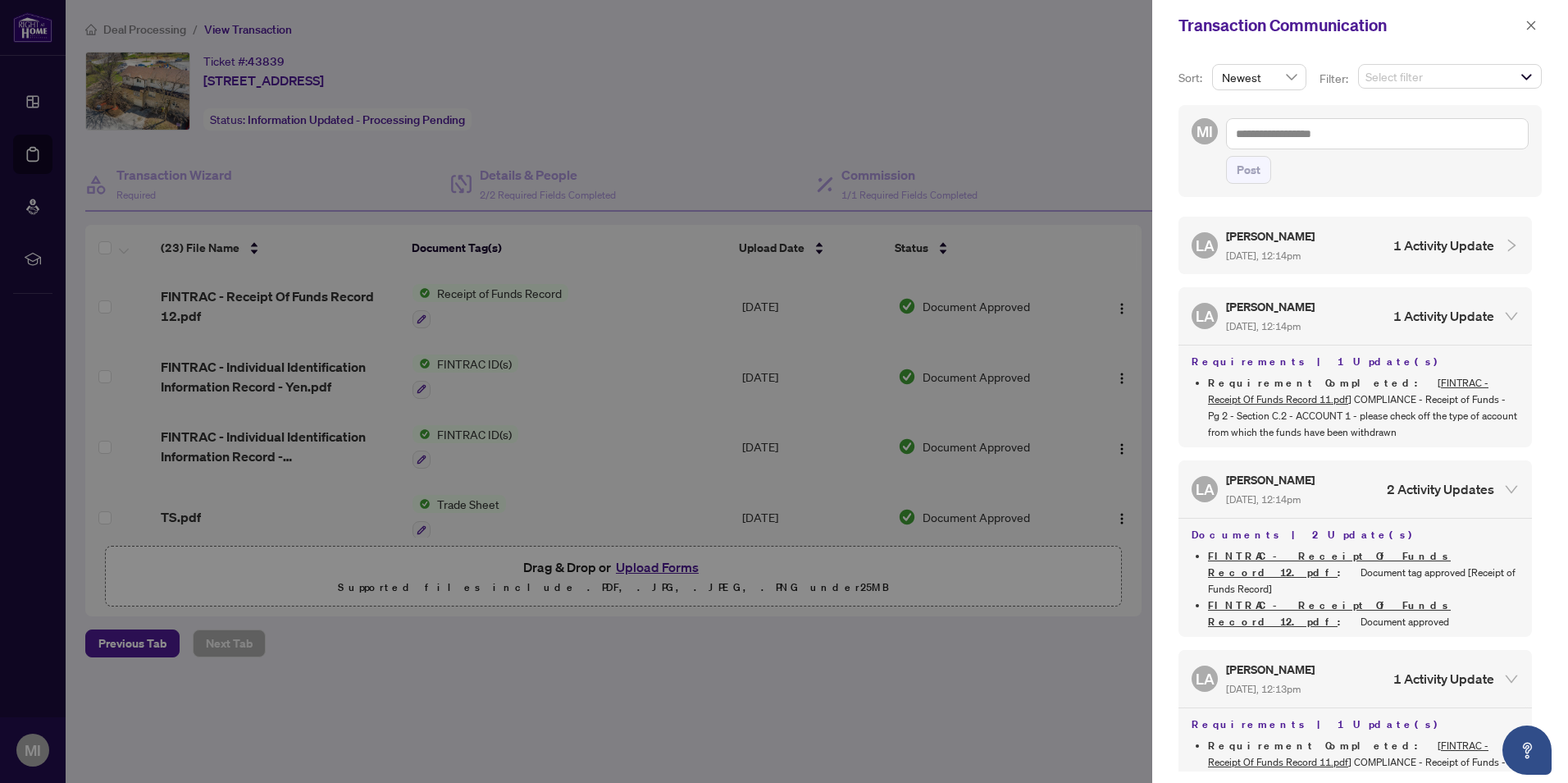
click at [1343, 240] on div "[PERSON_NAME] Almuhanna [DATE], 12:14pm 1 Activity Update" at bounding box center [1342, 245] width 303 height 38
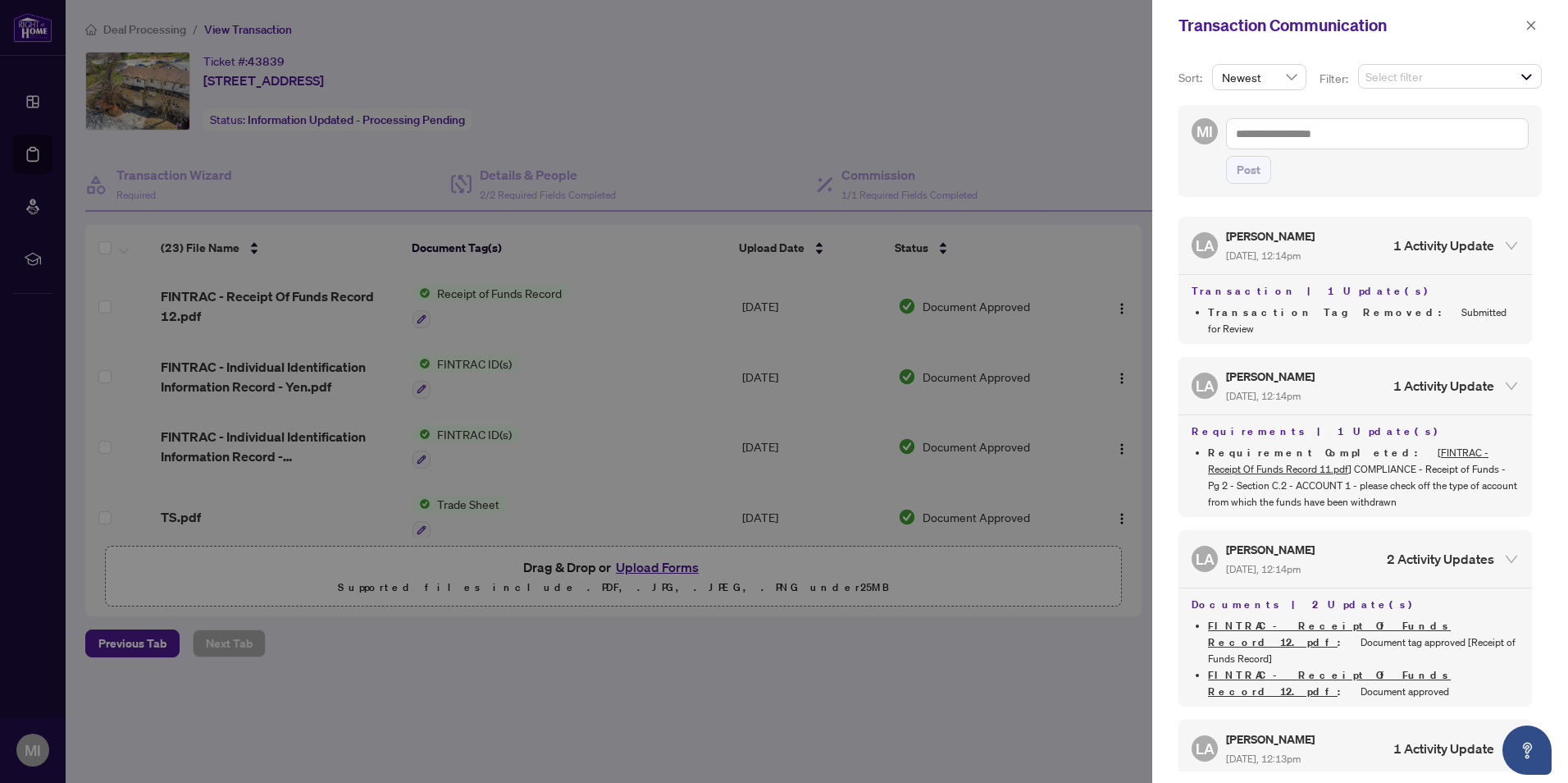
click at [1014, 109] on div at bounding box center [784, 391] width 1568 height 783
click at [1528, 25] on icon "close" at bounding box center [1531, 25] width 11 height 11
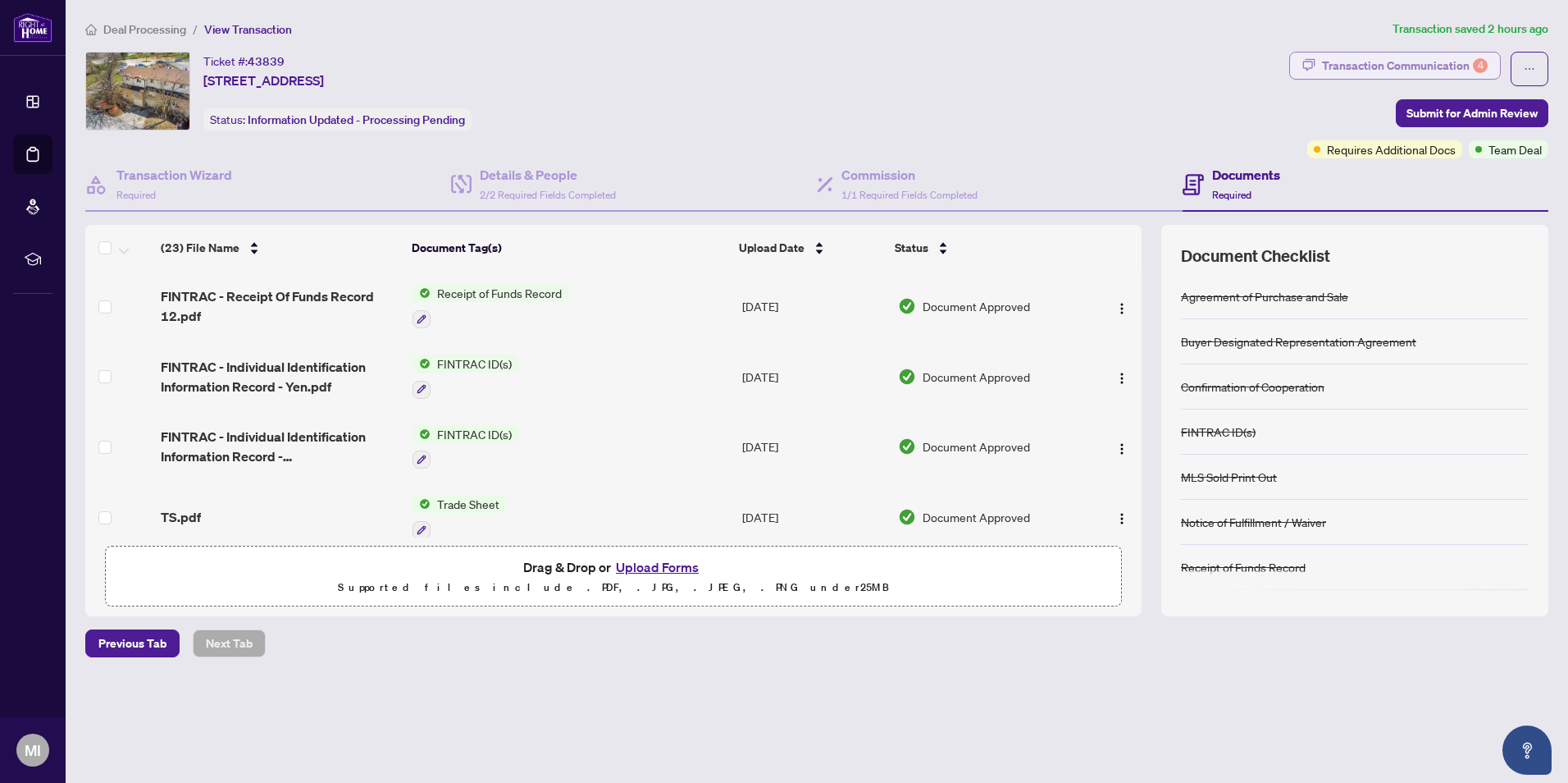
click at [1430, 67] on div "Transaction Communication 4" at bounding box center [1405, 66] width 165 height 26
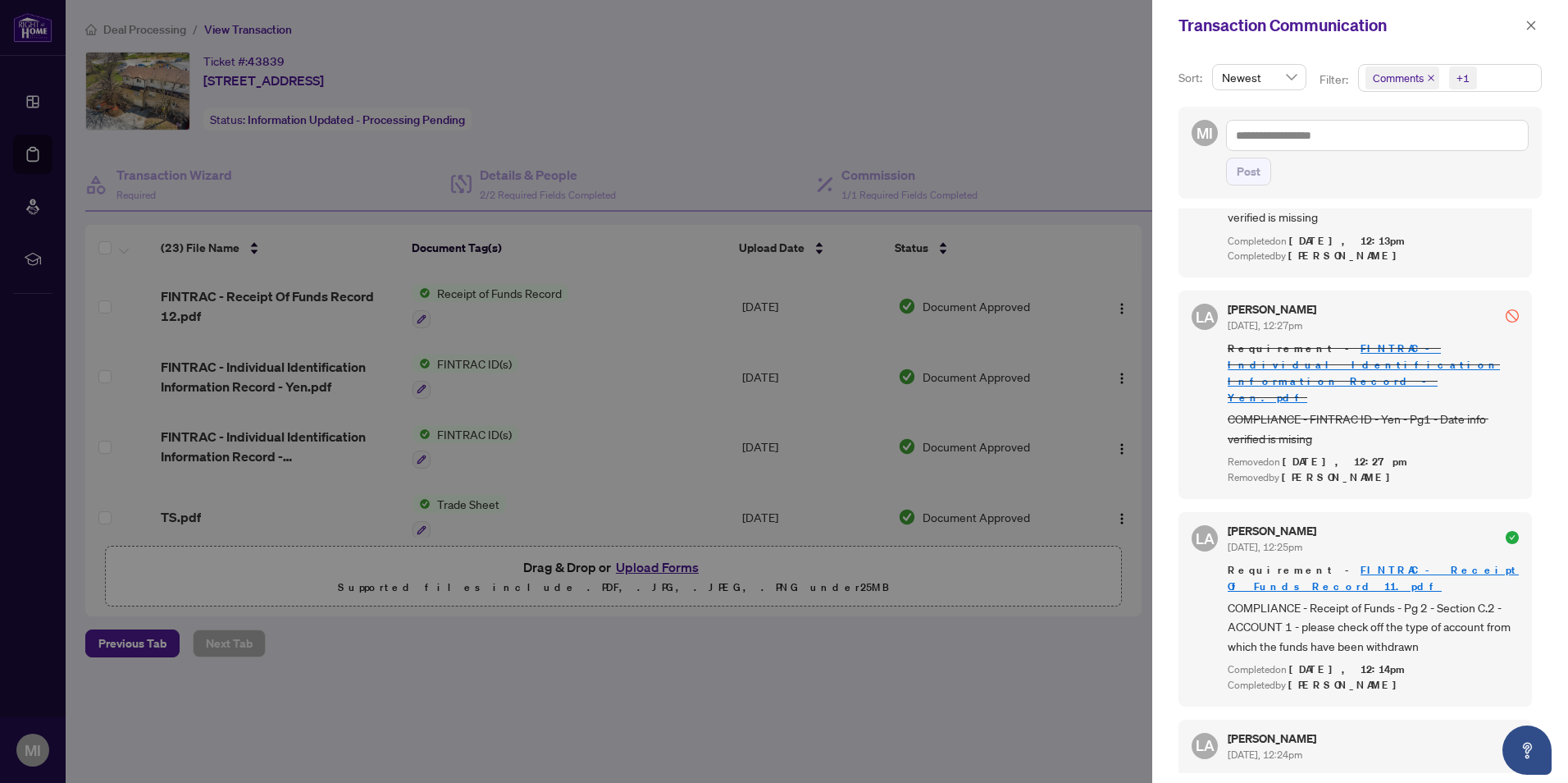
scroll to position [1149, 0]
